Goal: Ask a question

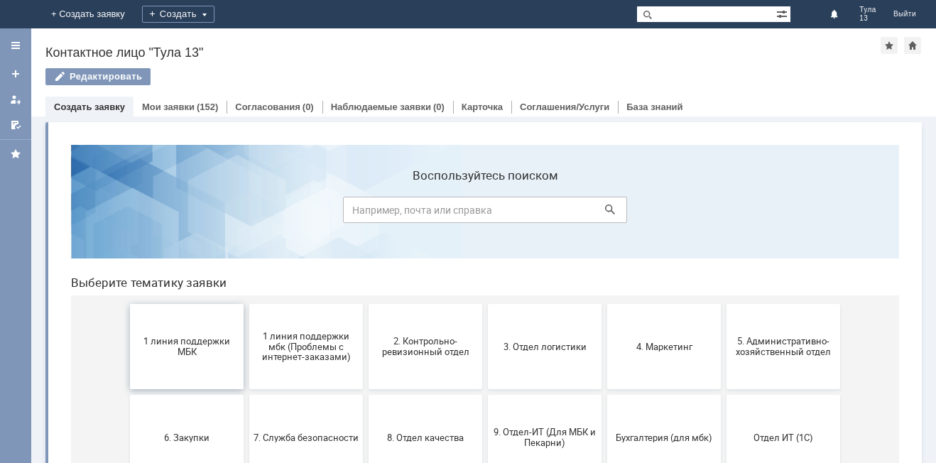
click at [191, 364] on button "1 линия поддержки МБК" at bounding box center [187, 346] width 114 height 85
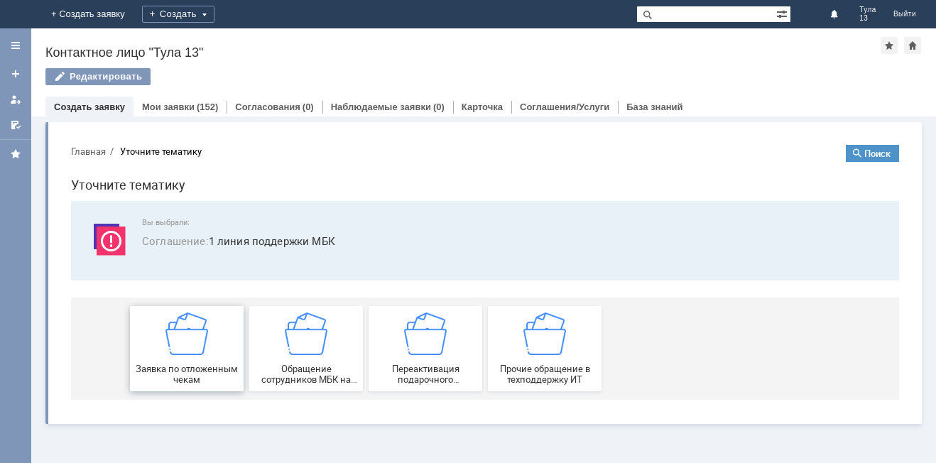
click at [177, 346] on img at bounding box center [187, 334] width 43 height 43
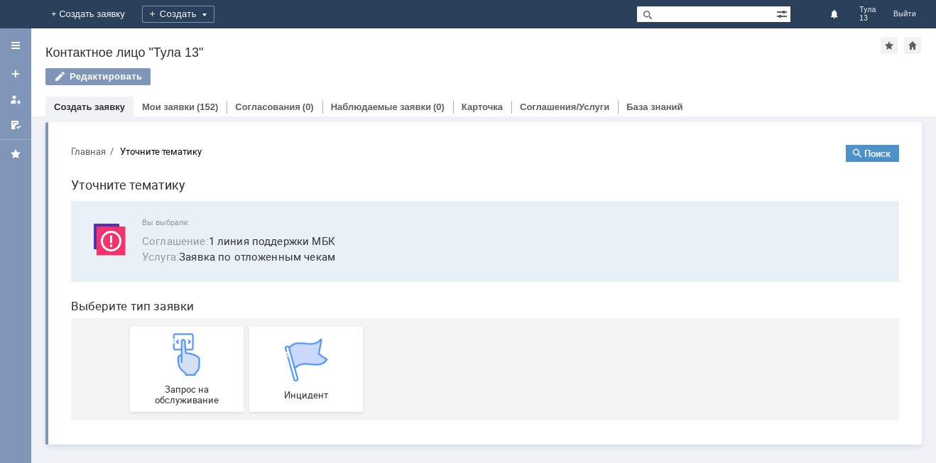
click at [177, 346] on img at bounding box center [187, 354] width 43 height 43
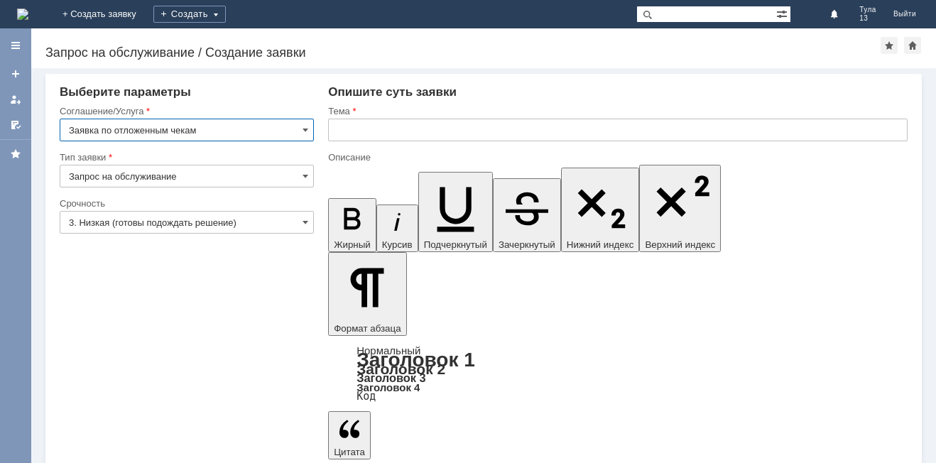
click at [347, 130] on input "text" at bounding box center [618, 130] width 580 height 23
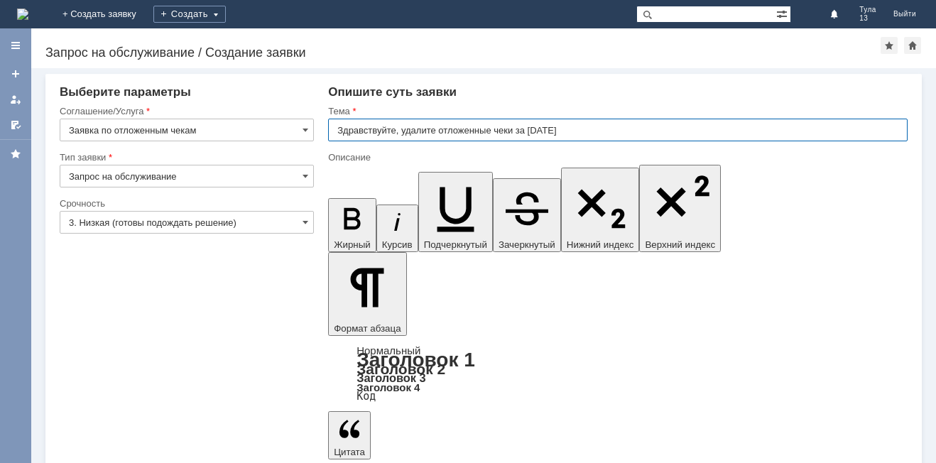
type input "Здравствуйте, удалите отложенные чеки за [DATE]"
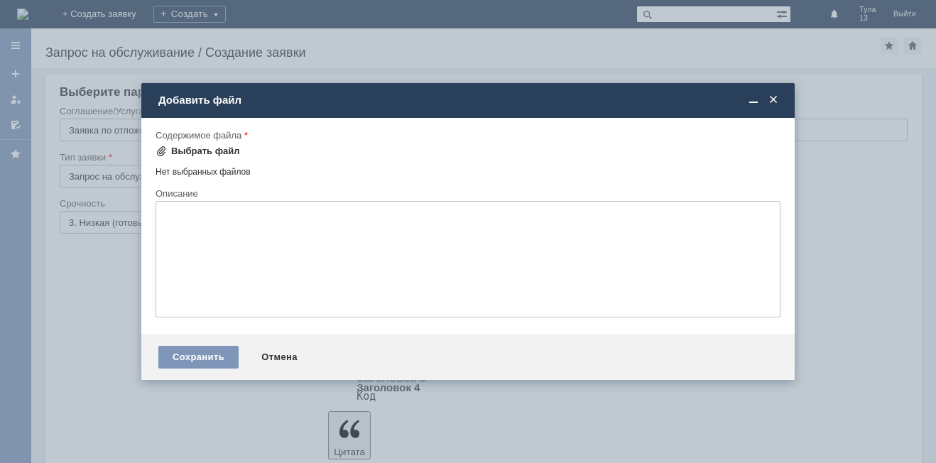
click at [180, 157] on div "Выбрать файл" at bounding box center [198, 151] width 85 height 17
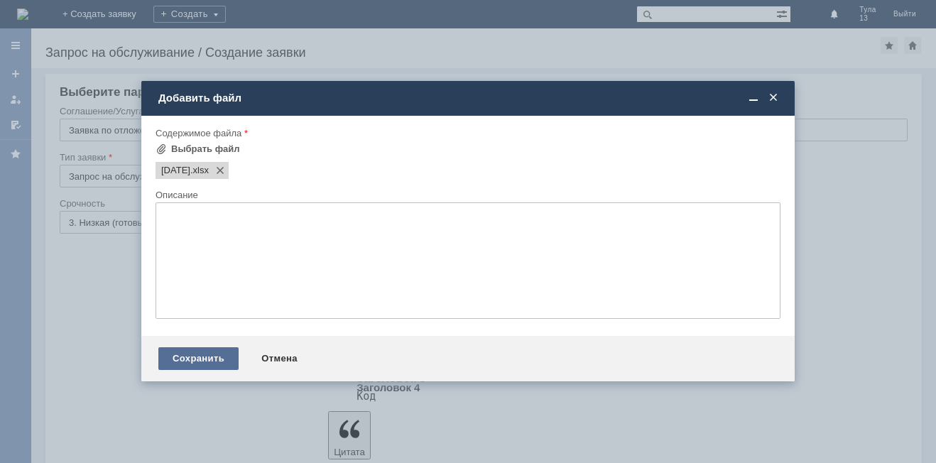
click at [226, 347] on div "Сохранить" at bounding box center [198, 358] width 80 height 23
